Goal: Information Seeking & Learning: Check status

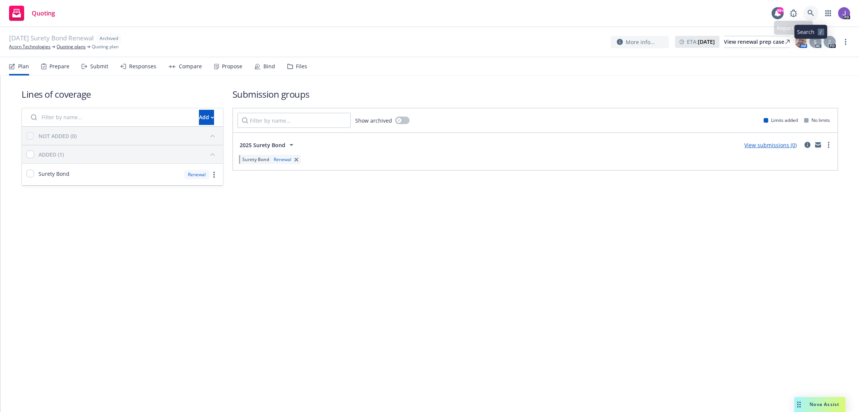
click at [808, 13] on icon at bounding box center [811, 13] width 6 height 6
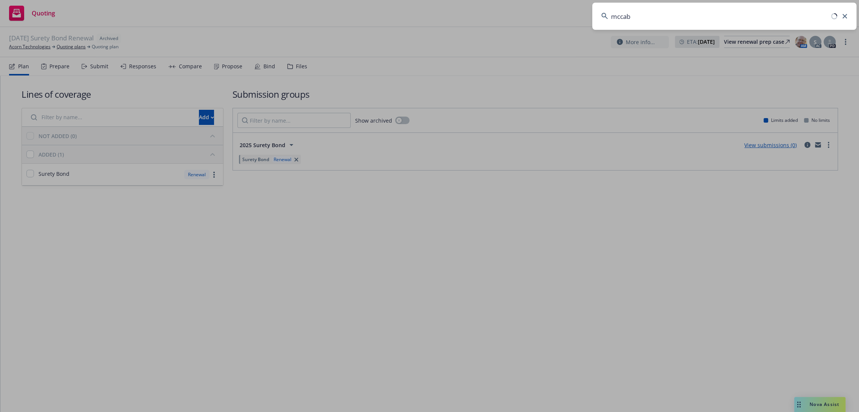
type input "mccabe"
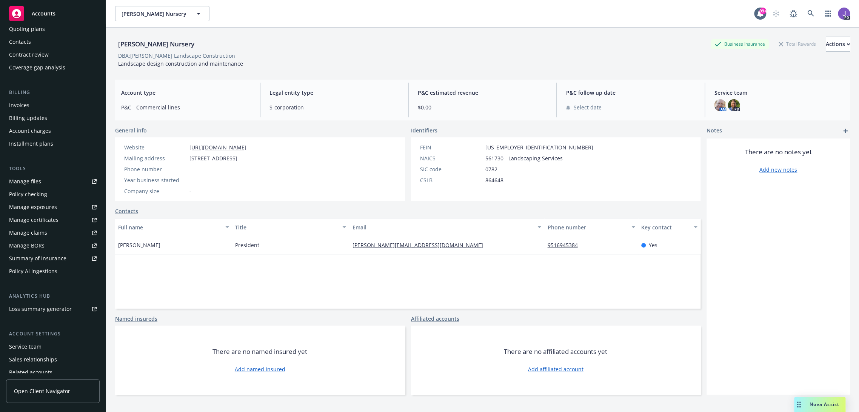
scroll to position [63, 0]
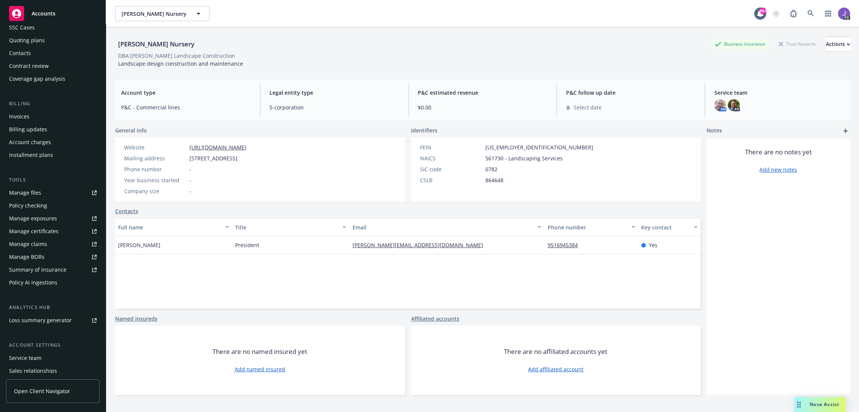
click at [32, 355] on div "Service team" at bounding box center [25, 358] width 32 height 12
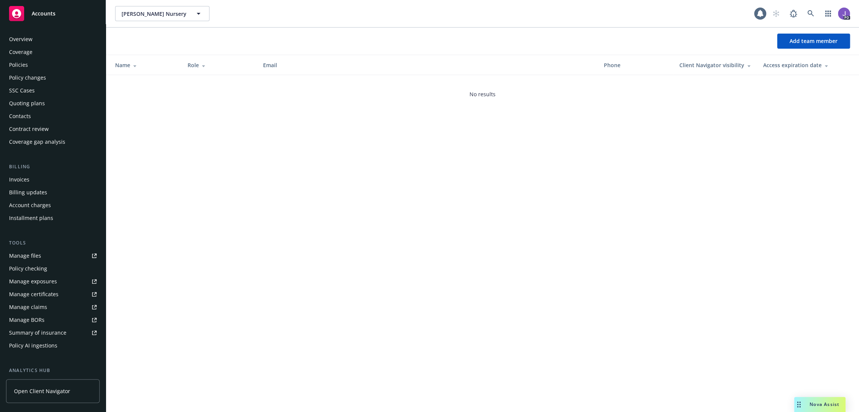
scroll to position [105, 0]
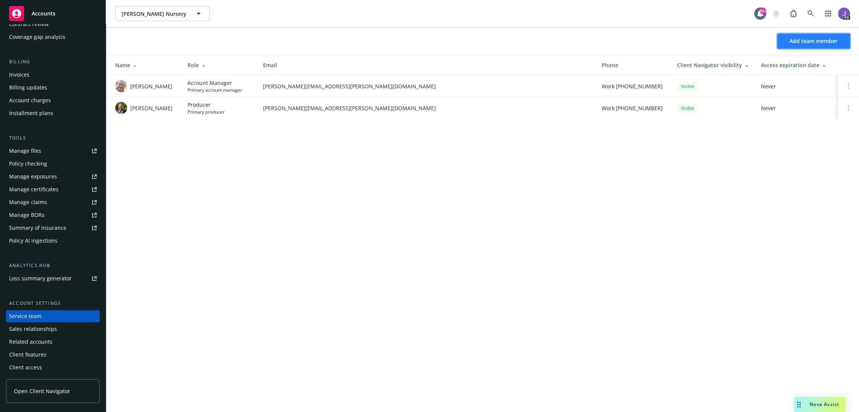
click at [794, 42] on span "Add team member" at bounding box center [814, 40] width 48 height 7
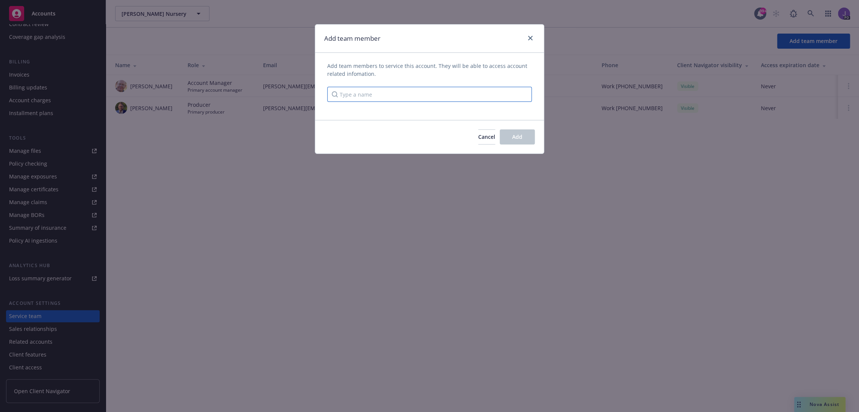
click at [381, 96] on input "Type a name" at bounding box center [429, 94] width 205 height 15
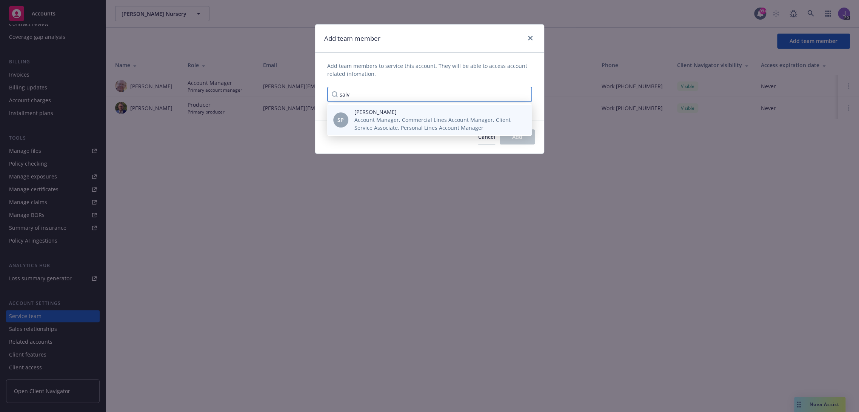
type input "salv"
click at [386, 122] on span "Account Manager, Commercial Lines Account Manager, Client Service Associate, Pe…" at bounding box center [436, 124] width 165 height 16
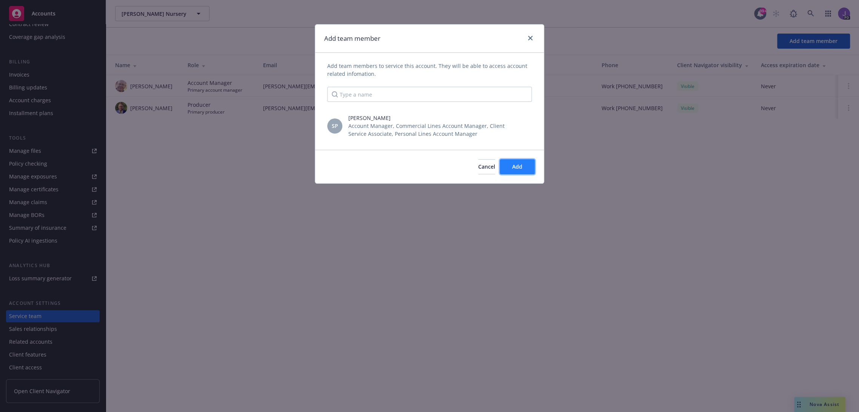
click at [512, 167] on button "Add" at bounding box center [517, 166] width 35 height 15
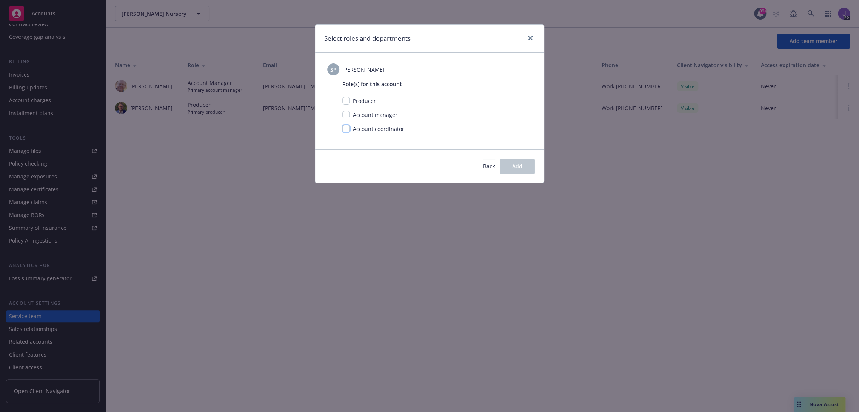
drag, startPoint x: 342, startPoint y: 126, endPoint x: 348, endPoint y: 130, distance: 7.0
click at [342, 126] on input "checkbox" at bounding box center [346, 129] width 8 height 8
checkbox input "true"
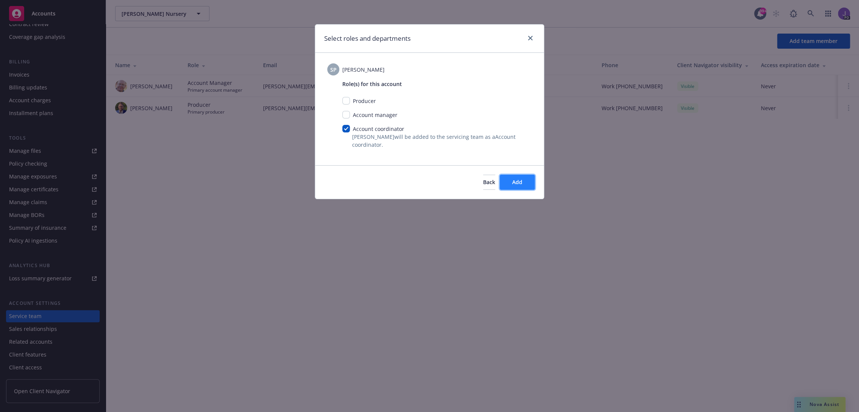
click at [511, 182] on button "Add" at bounding box center [517, 182] width 35 height 15
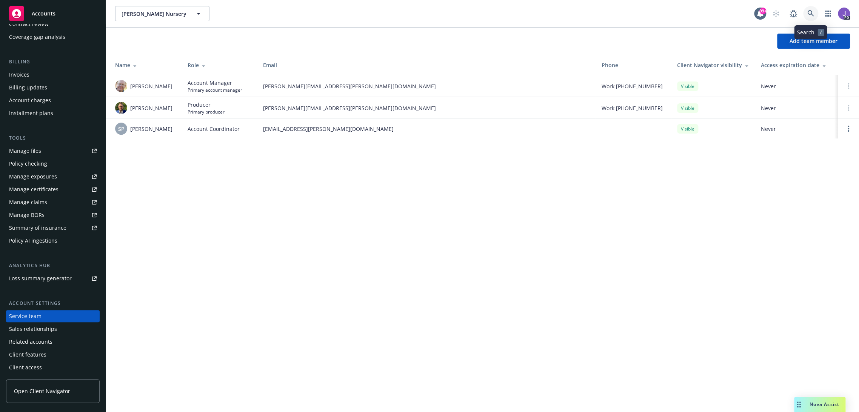
click at [811, 14] on icon at bounding box center [811, 13] width 7 height 7
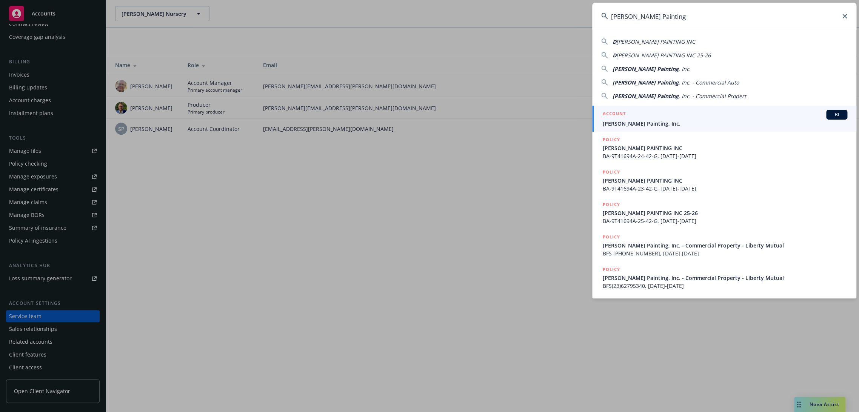
type input "Dennis Shaffer Painting"
click at [650, 118] on div "ACCOUNT BI" at bounding box center [725, 115] width 245 height 10
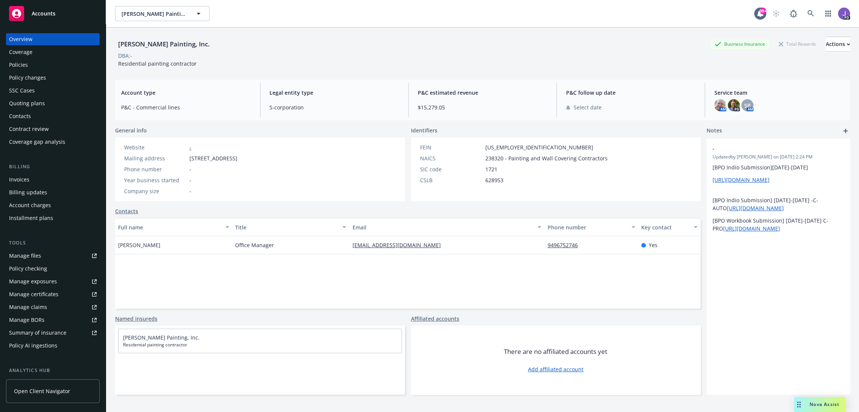
click at [39, 68] on div "Policies" at bounding box center [53, 65] width 88 height 12
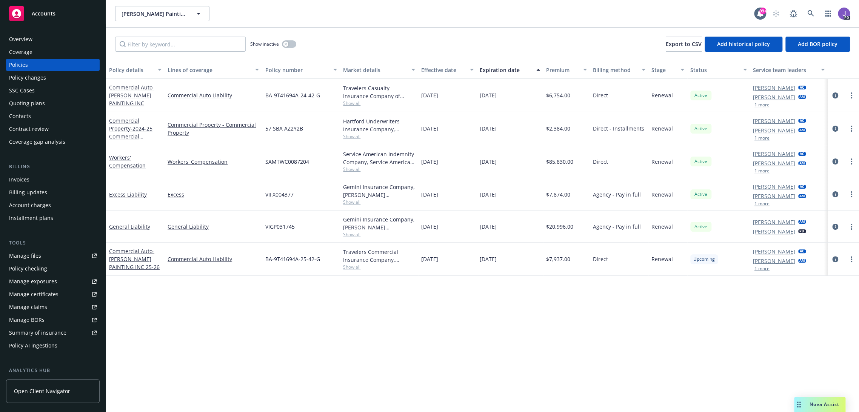
click at [35, 99] on div "Quoting plans" at bounding box center [27, 103] width 36 height 12
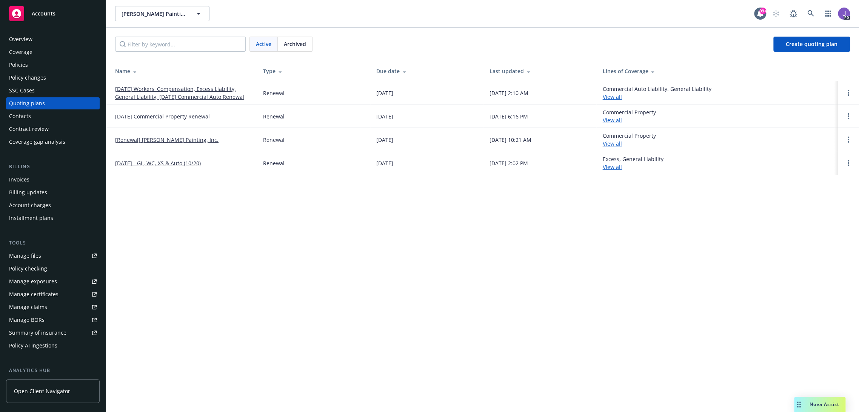
click at [295, 46] on span "Archived" at bounding box center [295, 44] width 22 height 8
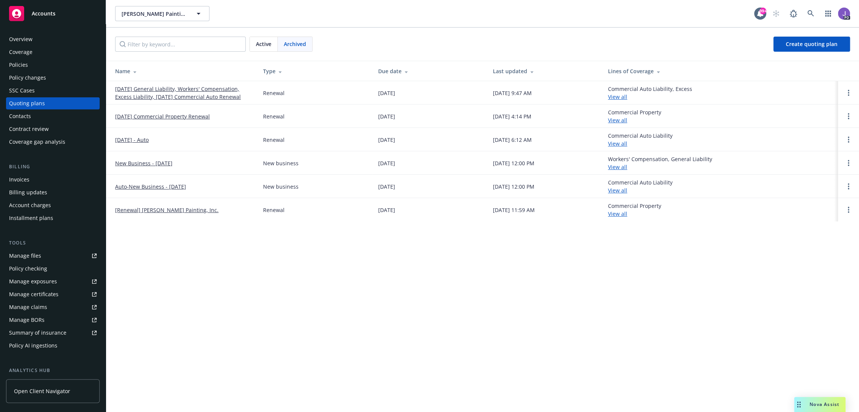
click at [187, 90] on link "10/01/24 General Liability, Workers' Compensation, Excess Liability, 10/20/24 C…" at bounding box center [183, 93] width 136 height 16
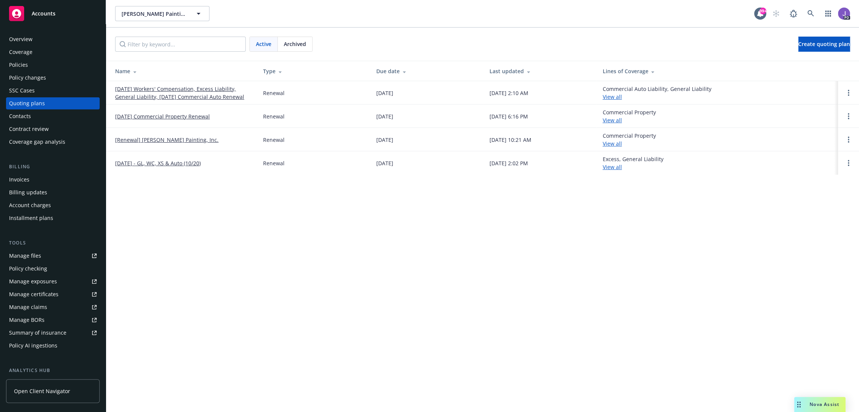
click at [172, 96] on link "[DATE] Workers' Compensation, Excess Liability, General Liability, [DATE] Comme…" at bounding box center [183, 93] width 136 height 16
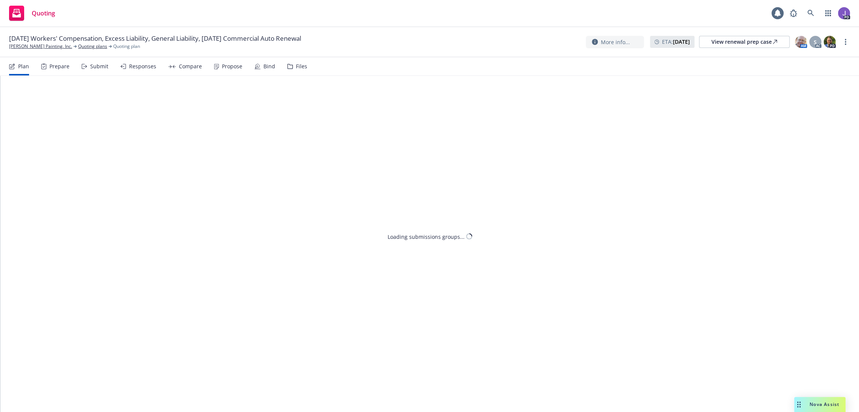
click at [768, 48] on div "More info... ETA : October 1, 2025 View renewal prep case AM S AC PD" at bounding box center [711, 42] width 251 height 14
click at [766, 43] on div "View renewal prep case" at bounding box center [745, 41] width 66 height 11
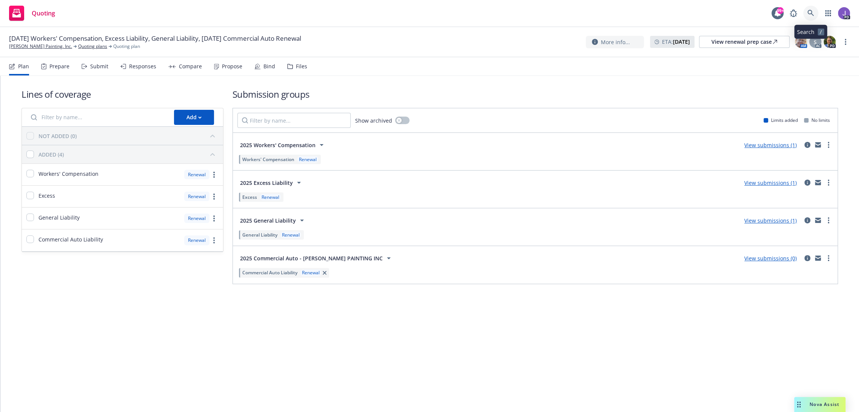
click at [808, 12] on icon at bounding box center [811, 13] width 7 height 7
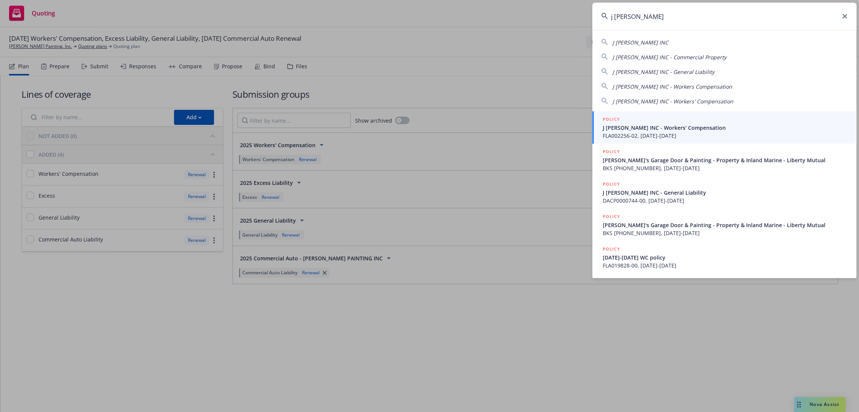
type input "j steed"
click at [618, 138] on span "FLA002256-02, 11/01/2018-11/01/2019" at bounding box center [725, 136] width 245 height 8
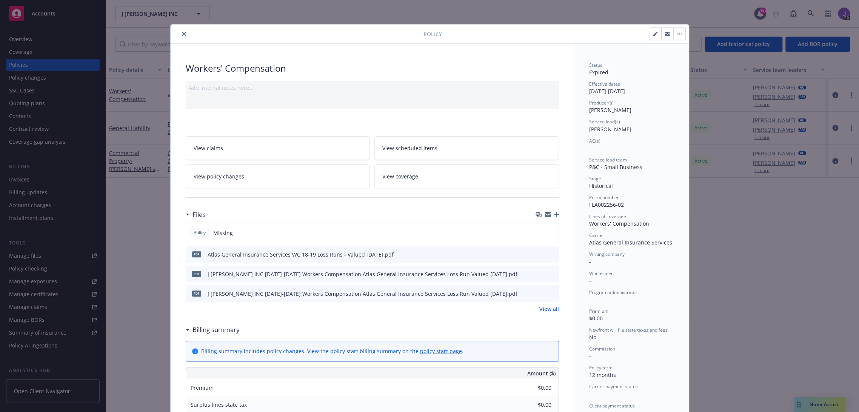
click at [182, 34] on icon "close" at bounding box center [184, 34] width 5 height 5
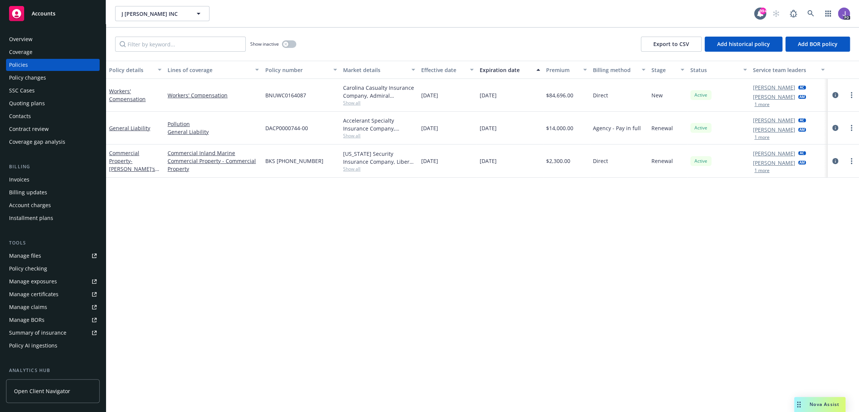
click at [31, 106] on div "Quoting plans" at bounding box center [27, 103] width 36 height 12
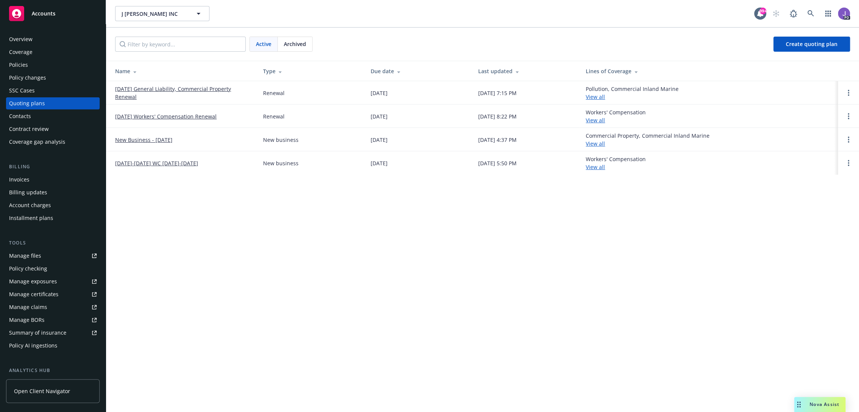
click at [184, 117] on link "[DATE] Workers' Compensation Renewal" at bounding box center [166, 117] width 102 height 8
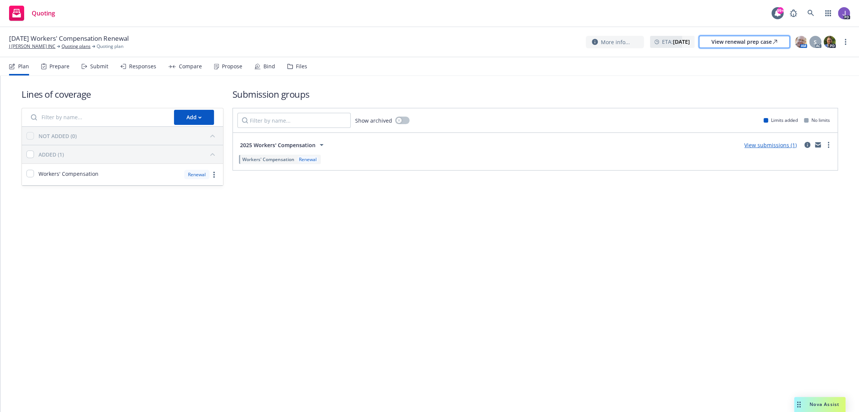
click at [752, 43] on div "View renewal prep case" at bounding box center [745, 41] width 66 height 11
